Goal: Task Accomplishment & Management: Manage account settings

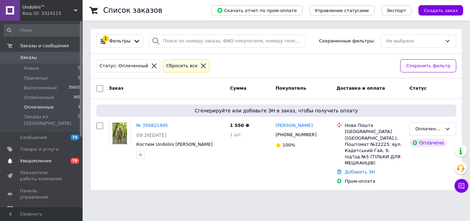
click at [72, 158] on span "79" at bounding box center [75, 161] width 9 height 6
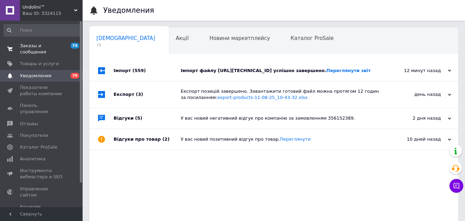
click at [59, 41] on link "Заказы и сообщения 74 0" at bounding box center [42, 49] width 85 height 18
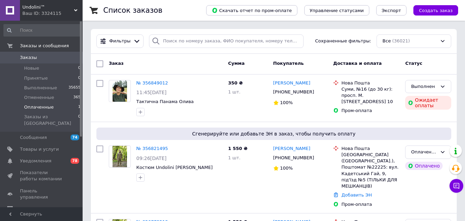
click at [78, 107] on span "1" at bounding box center [79, 107] width 2 height 6
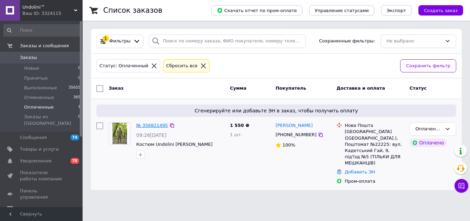
click at [157, 123] on link "№ 356821495" at bounding box center [152, 125] width 32 height 5
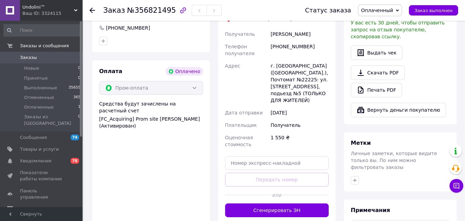
scroll to position [413, 0]
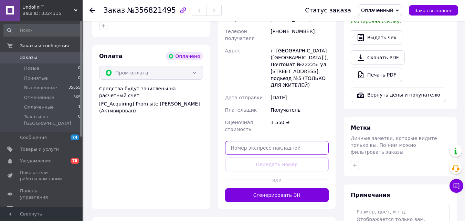
paste input "20451225213892"
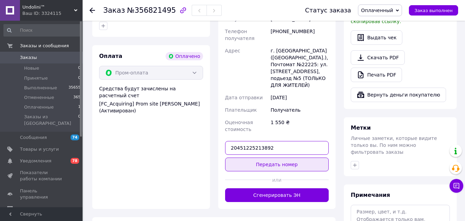
type input "20451225213892"
click at [289, 157] on button "Передать номер" at bounding box center [277, 164] width 104 height 14
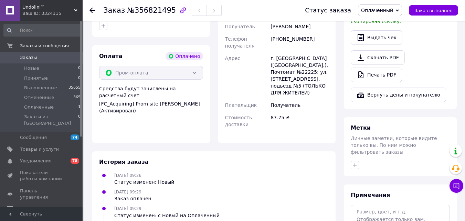
click at [399, 12] on span "Оплаченный" at bounding box center [380, 10] width 44 height 12
click at [386, 35] on li "Выполнен" at bounding box center [379, 34] width 43 height 10
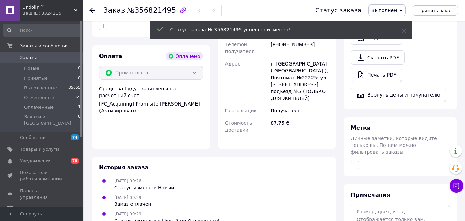
click at [92, 10] on use at bounding box center [93, 11] width 6 height 6
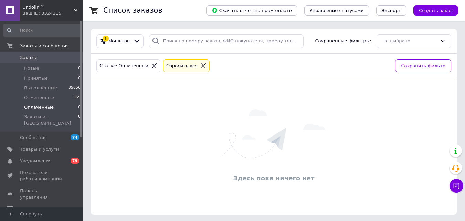
click at [151, 103] on div "Здесь пока ничего нет" at bounding box center [274, 146] width 366 height 123
click at [72, 158] on span "80" at bounding box center [75, 161] width 9 height 6
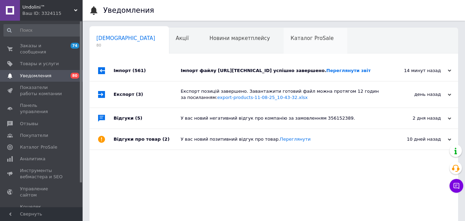
click at [284, 33] on div "Каталог ProSale 0" at bounding box center [316, 41] width 64 height 26
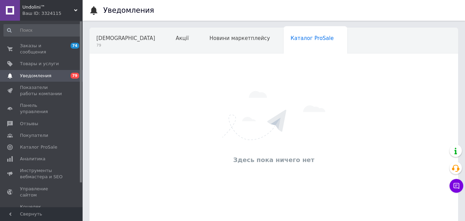
click at [165, 54] on div "Навчання та заходи" at bounding box center [127, 67] width 75 height 26
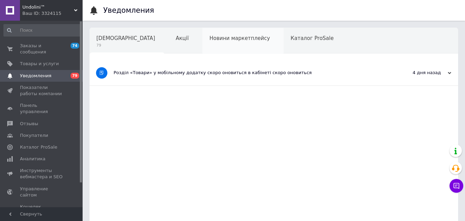
click at [215, 38] on span "Новини маркетплейсу" at bounding box center [239, 38] width 61 height 6
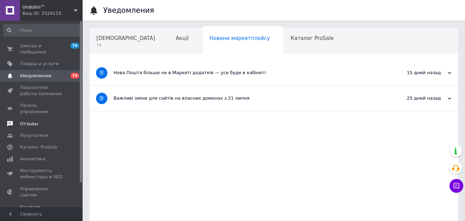
click at [35, 121] on span "Отзывы" at bounding box center [29, 124] width 18 height 6
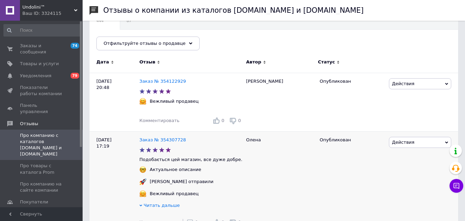
scroll to position [34, 0]
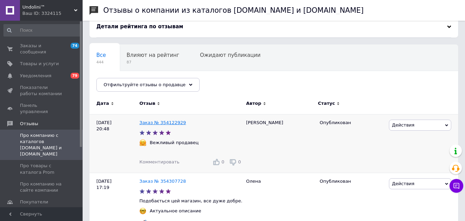
click at [173, 122] on link "Заказ № 354122929" at bounding box center [162, 122] width 46 height 5
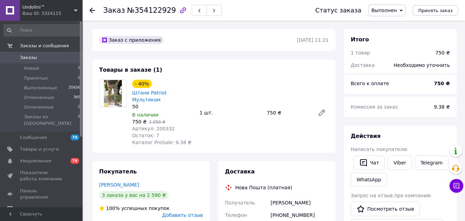
click at [91, 9] on icon at bounding box center [93, 11] width 6 height 6
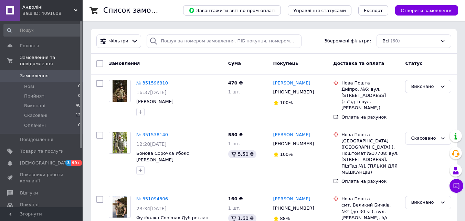
click at [56, 12] on div "Ваш ID: 4091608" at bounding box center [52, 13] width 60 height 6
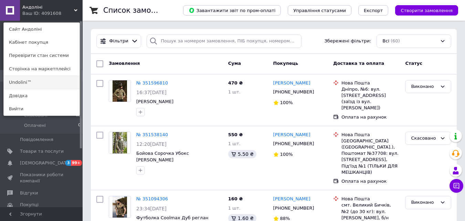
click at [40, 83] on link "Undolini™" at bounding box center [42, 82] width 76 height 13
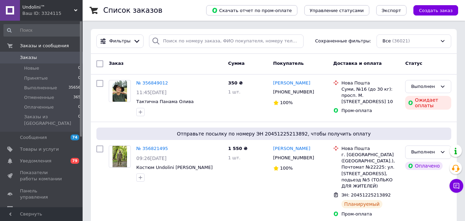
click at [40, 15] on div "Ваш ID: 3324115" at bounding box center [52, 13] width 60 height 6
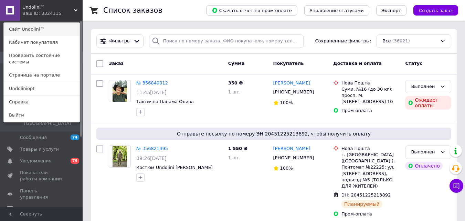
click at [39, 30] on link "Сайт Undolini™" at bounding box center [42, 29] width 76 height 13
